Goal: Check status: Check status

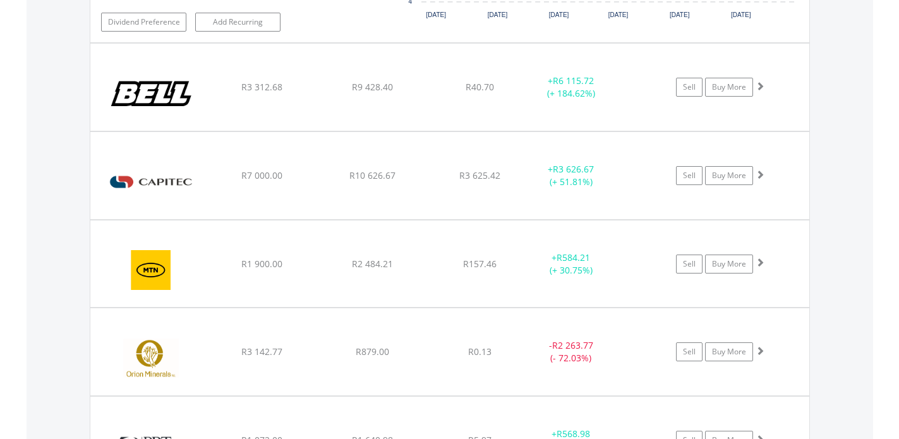
scroll to position [121, 240]
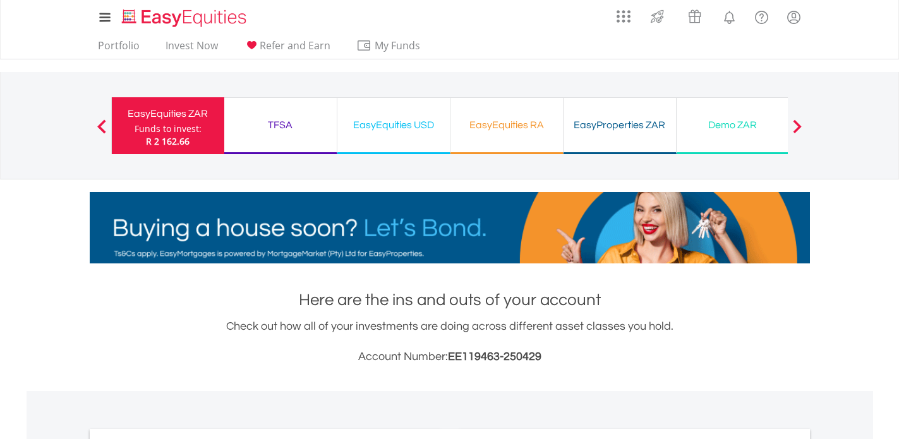
click at [405, 147] on div "EasyEquities USD Funds to invest: R 2 162.66" at bounding box center [394, 125] width 113 height 57
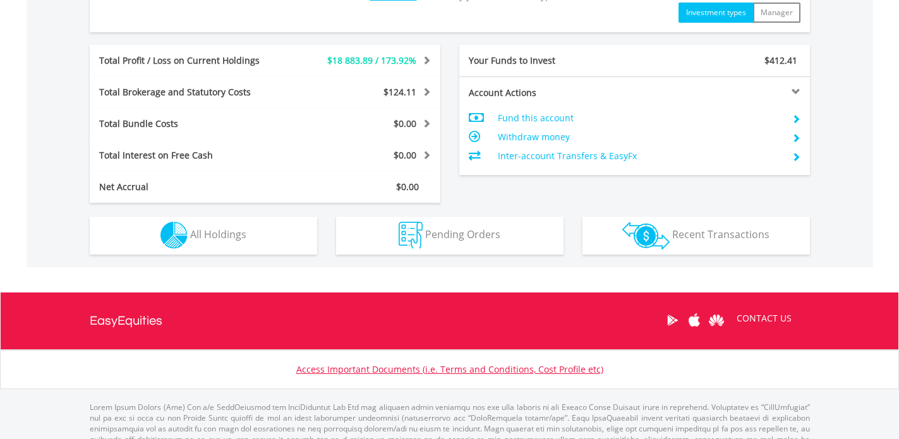
scroll to position [655, 0]
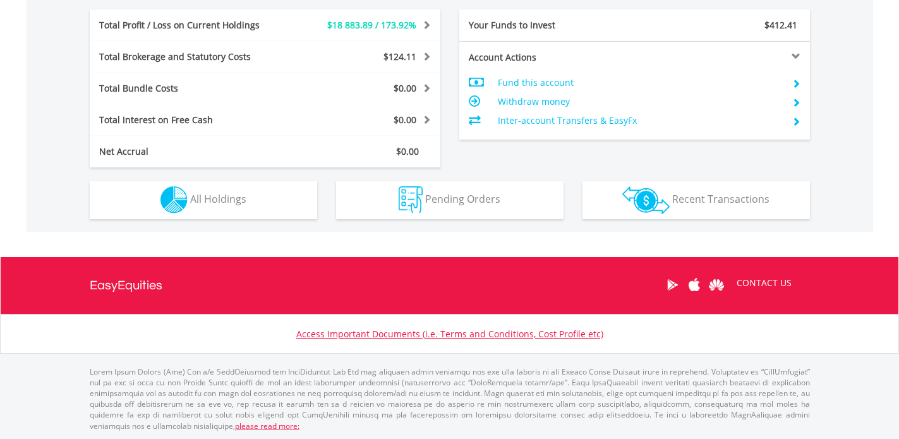
click at [230, 180] on div "Holdings All Holdings" at bounding box center [203, 193] width 247 height 52
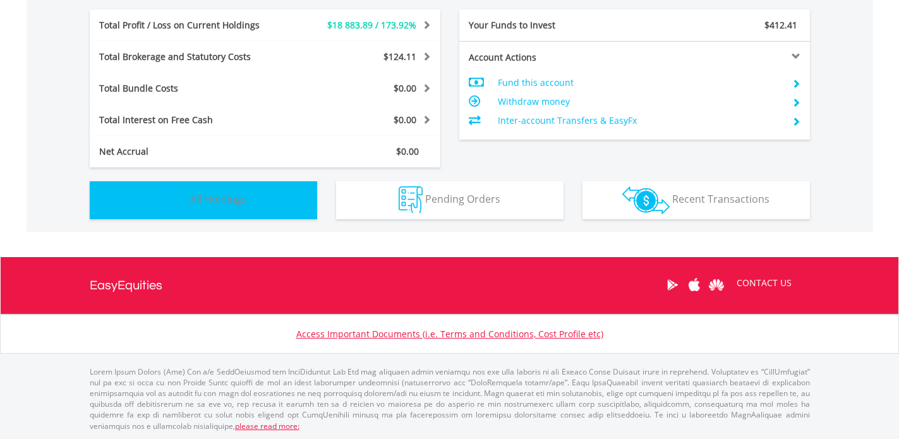
click at [243, 190] on button "Holdings All Holdings" at bounding box center [204, 200] width 228 height 38
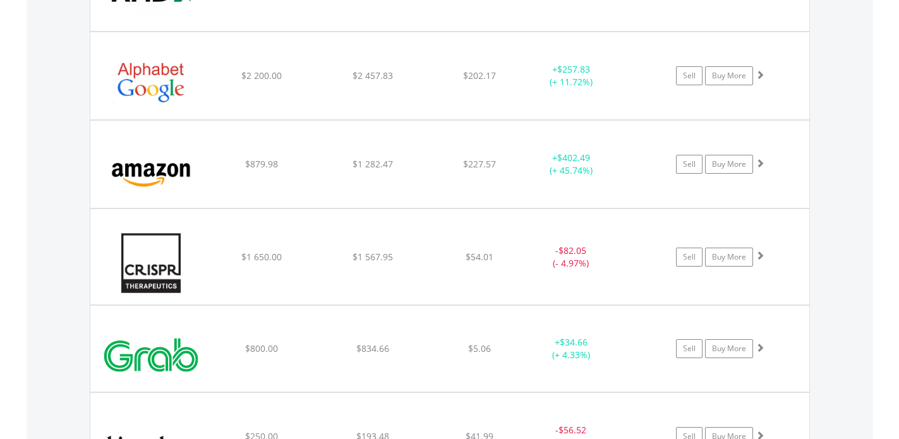
scroll to position [1036, 0]
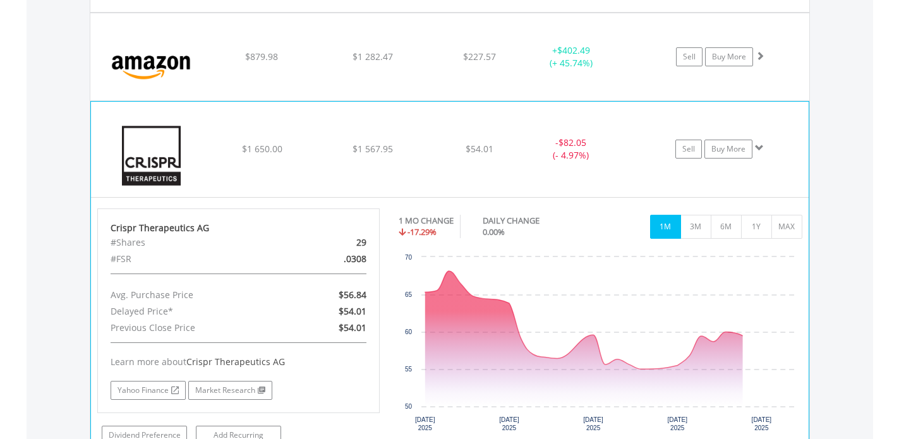
scroll to position [1140, 0]
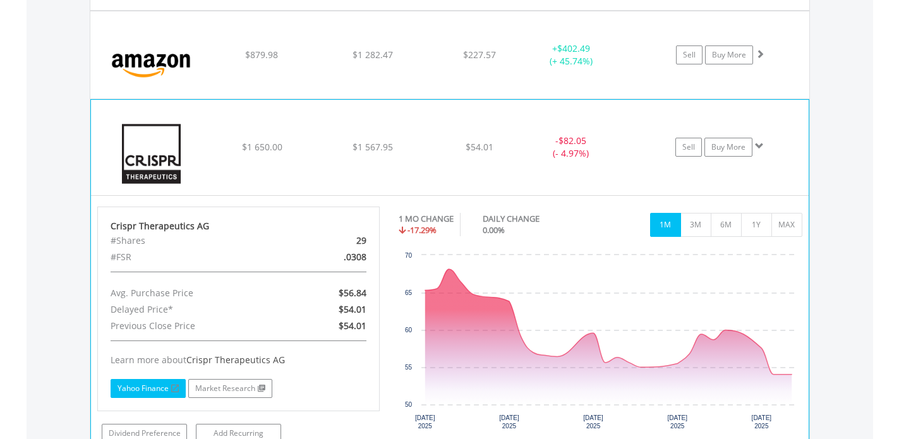
click at [161, 383] on link "Yahoo Finance" at bounding box center [148, 388] width 75 height 19
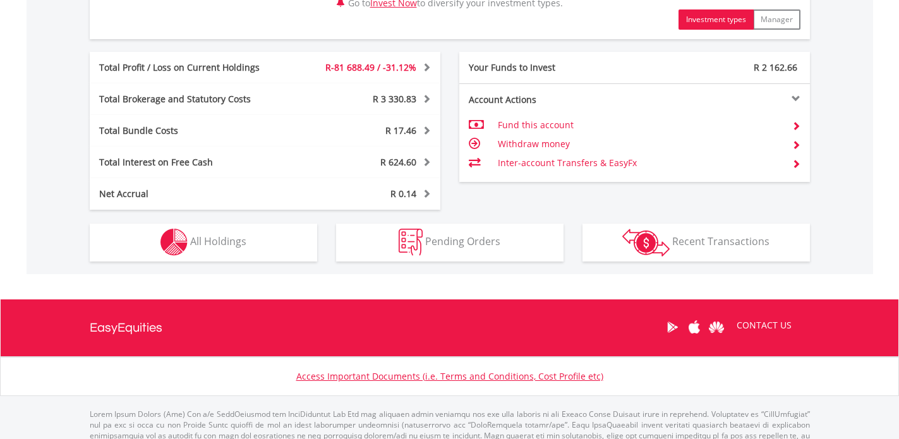
scroll to position [638, 0]
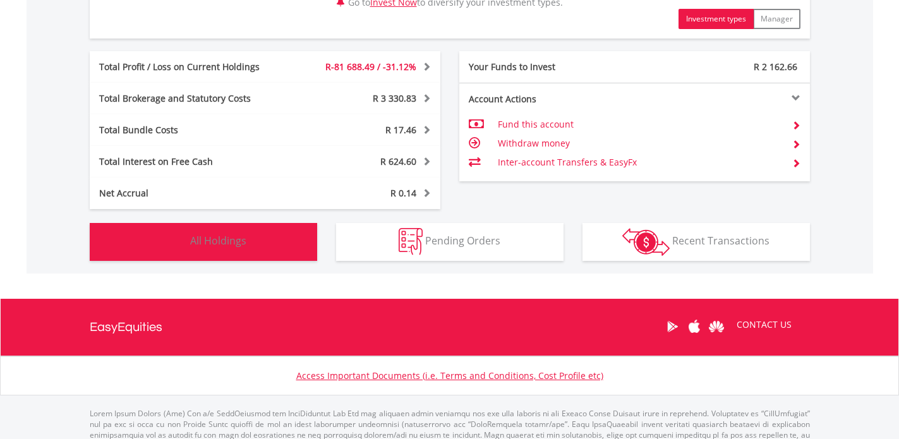
click at [253, 228] on button "Holdings All Holdings" at bounding box center [204, 242] width 228 height 38
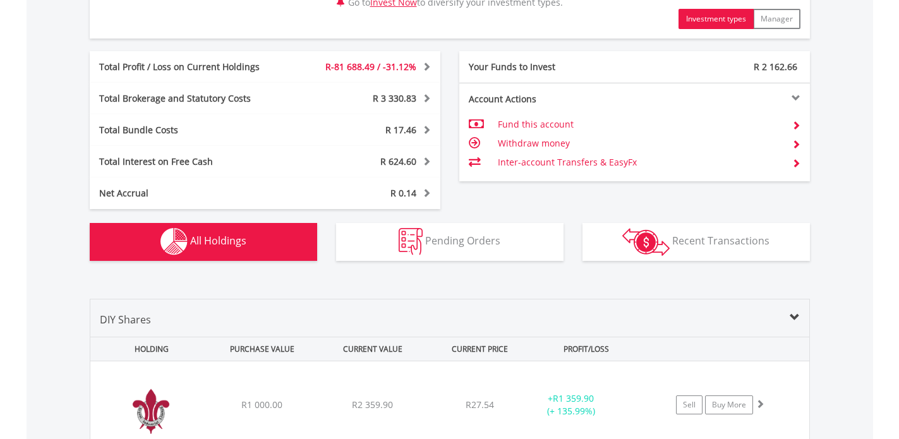
scroll to position [937, 0]
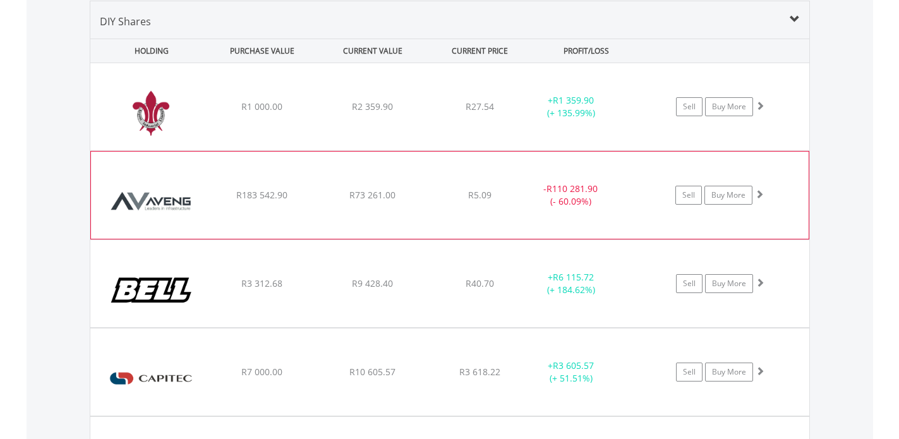
click at [473, 150] on div "﻿ Aveng Group Limited R183 542.90 R73 261.00 R5.09 - R110 281.90 (- 60.09%) Sel…" at bounding box center [449, 106] width 719 height 87
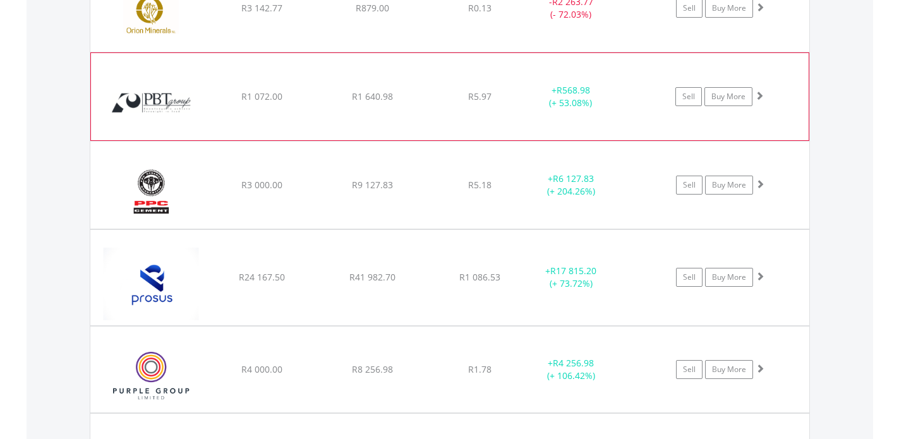
scroll to position [1478, 0]
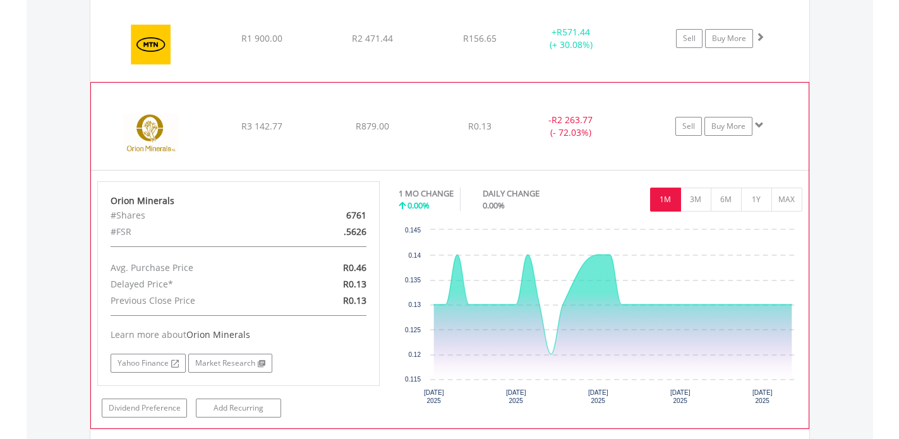
scroll to position [1621, 0]
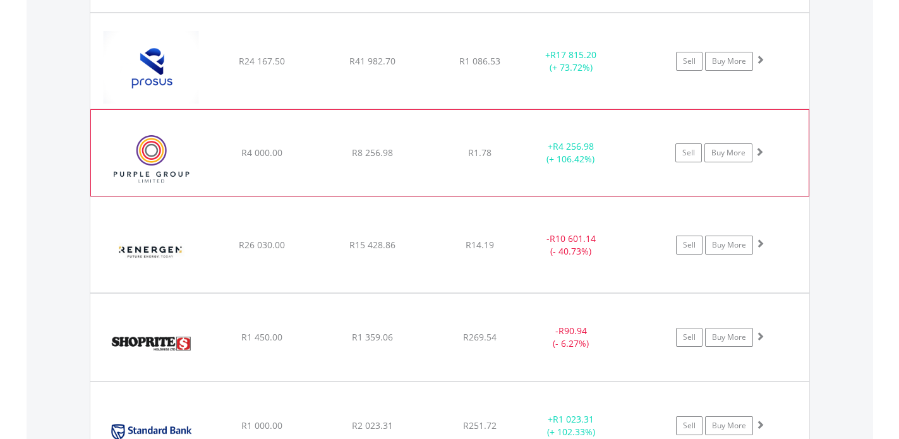
scroll to position [1953, 0]
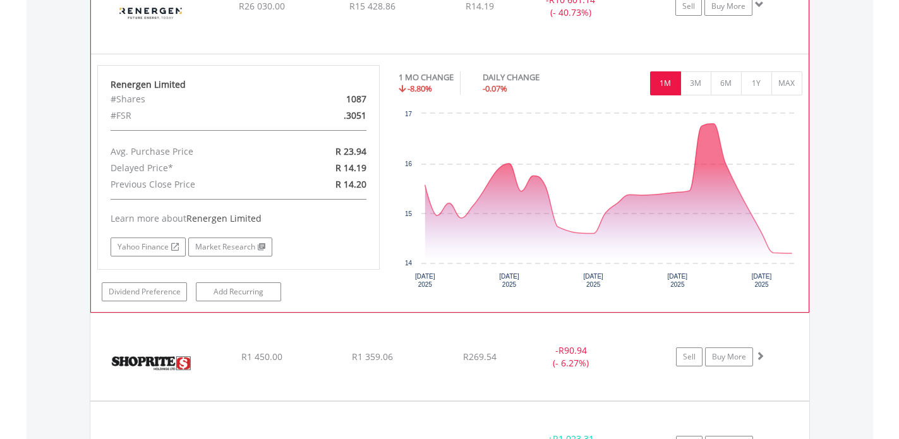
scroll to position [2220, 0]
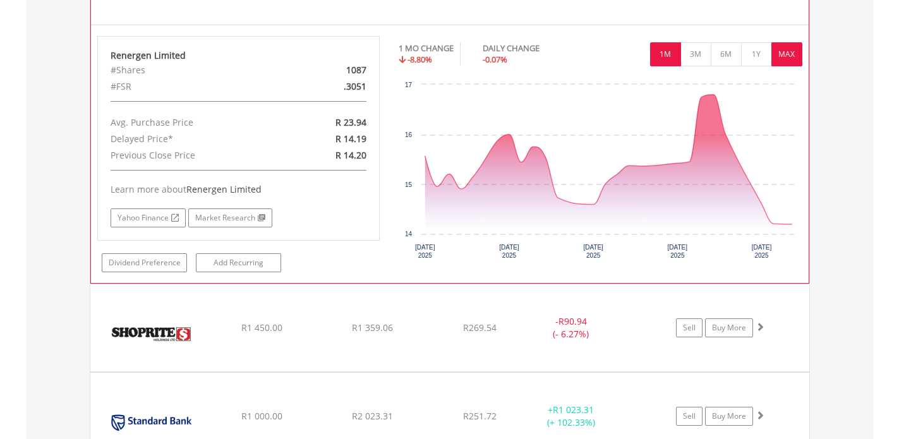
click at [782, 49] on button "MAX" at bounding box center [787, 54] width 31 height 24
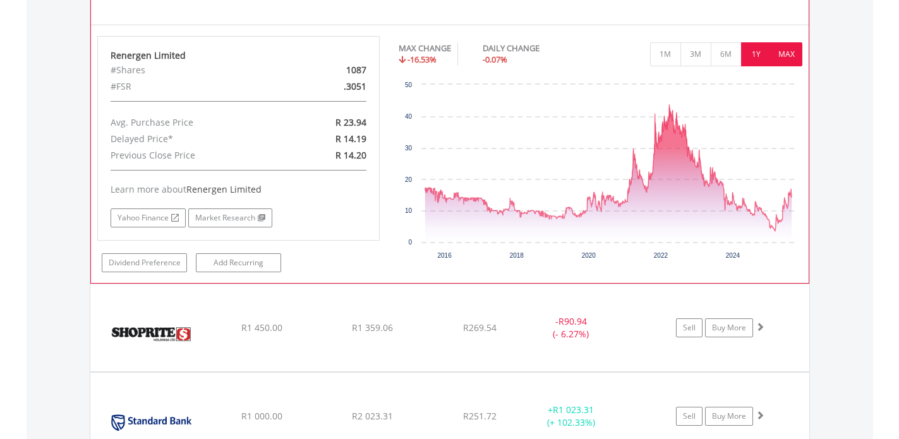
click at [753, 55] on button "1Y" at bounding box center [756, 54] width 31 height 24
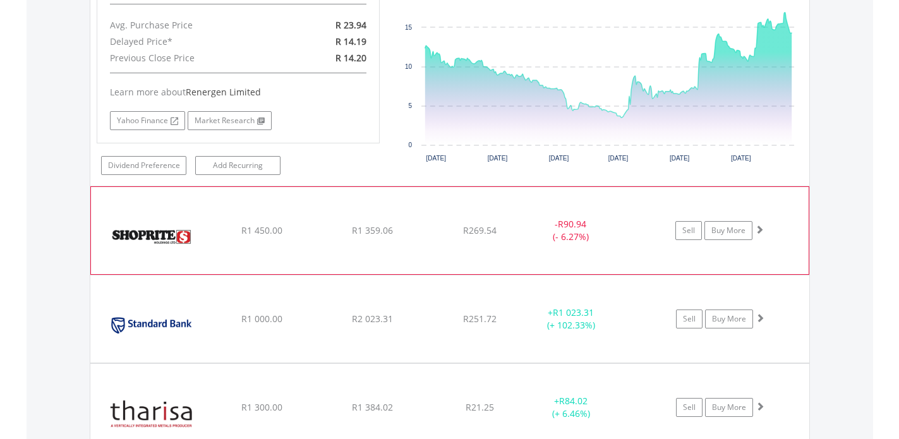
scroll to position [2318, 0]
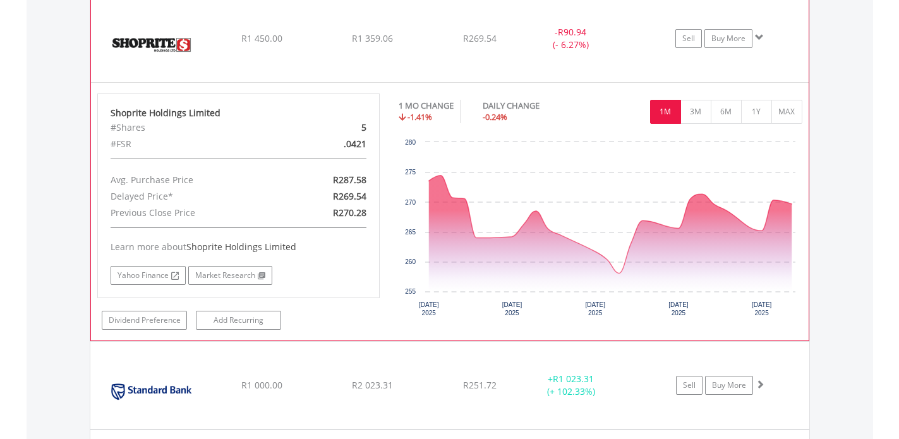
scroll to position [2514, 0]
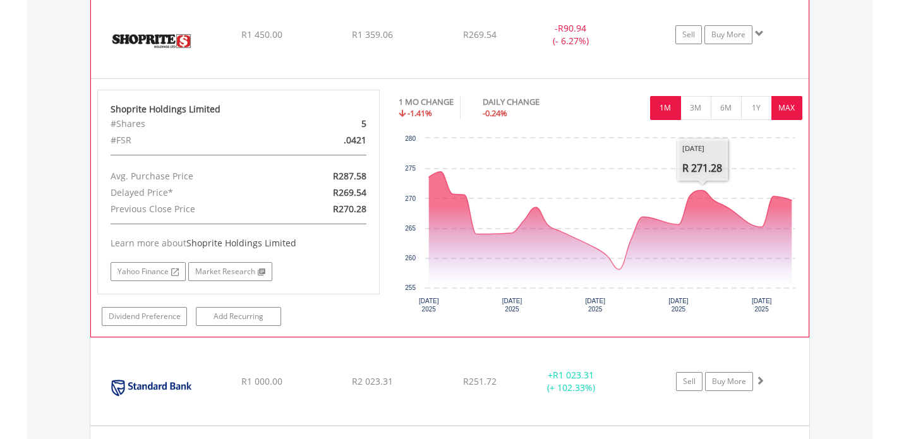
click at [793, 109] on button "MAX" at bounding box center [787, 108] width 31 height 24
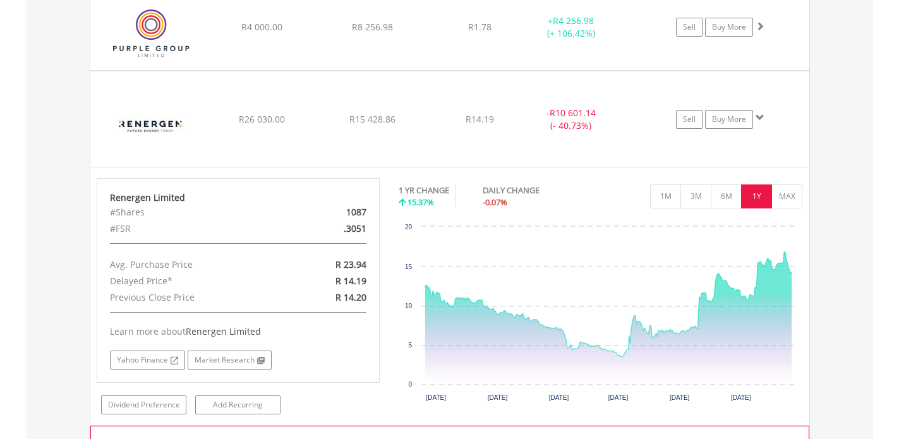
scroll to position [2077, 0]
